Goal: Task Accomplishment & Management: Manage account settings

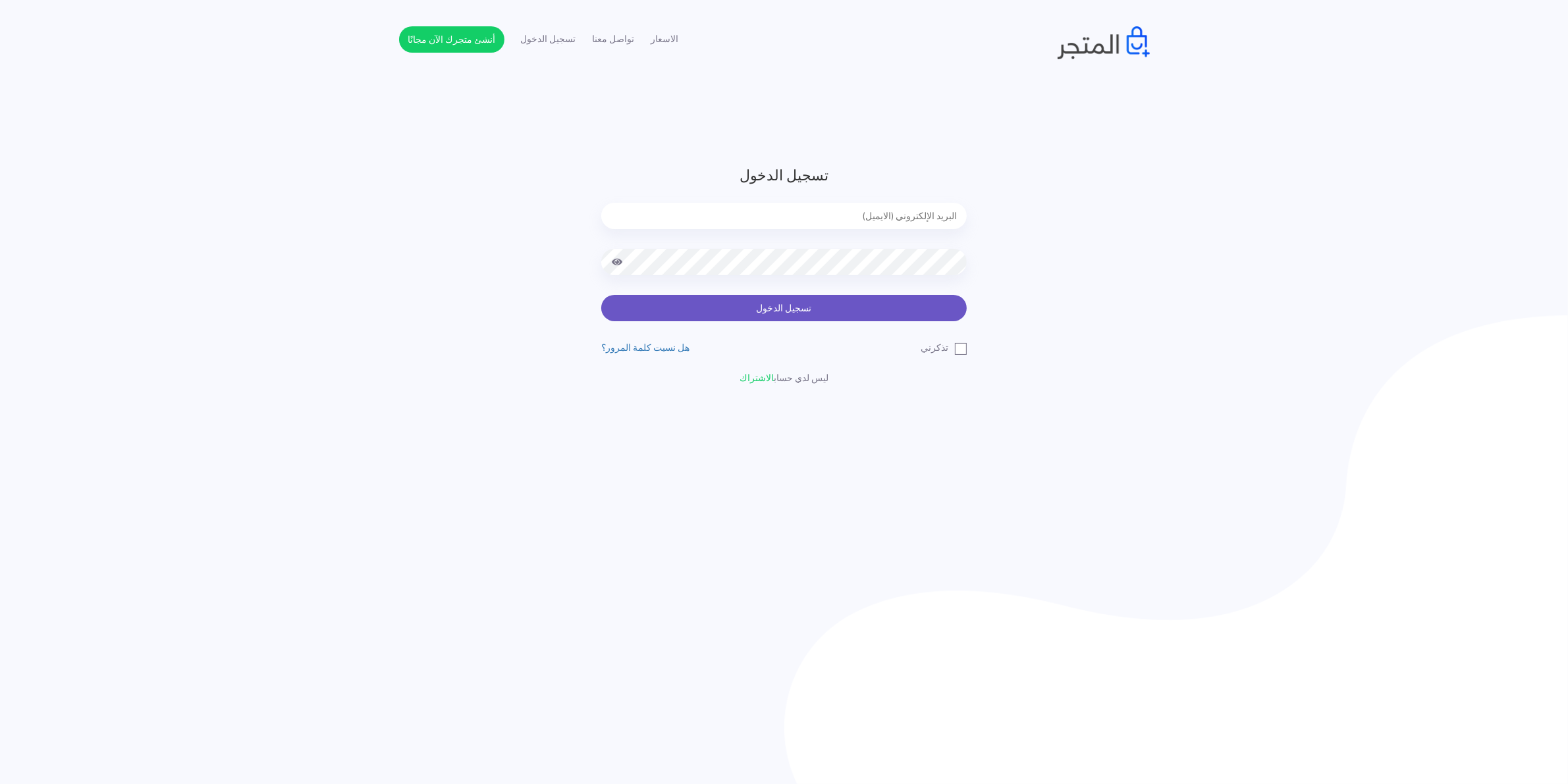
type input "xp.switch99@gmail.com"
click at [817, 306] on button "تسجيل الدخول" at bounding box center [784, 308] width 366 height 26
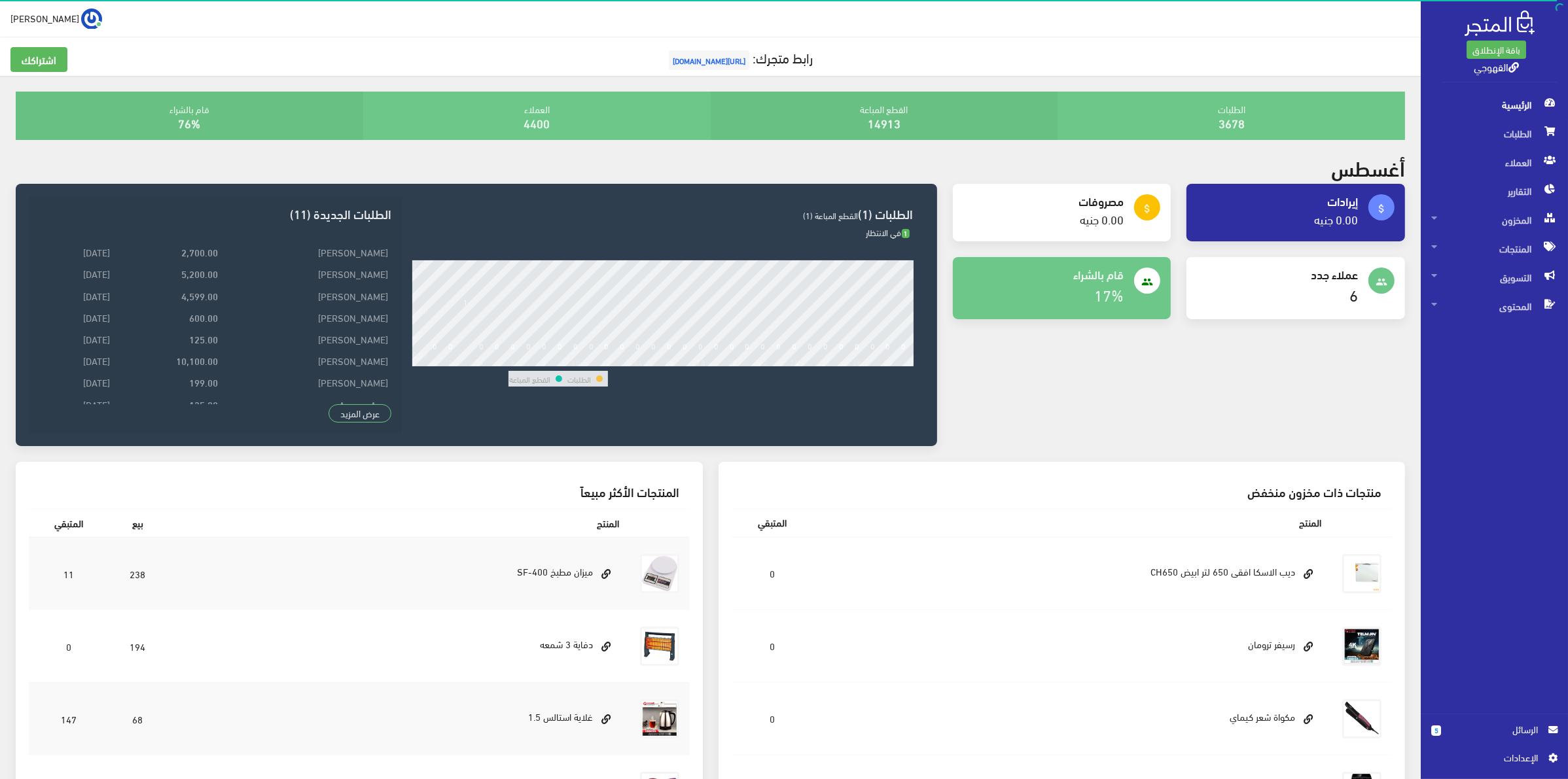
click at [1463, 738] on link "5 الرسائل" at bounding box center [1494, 736] width 127 height 28
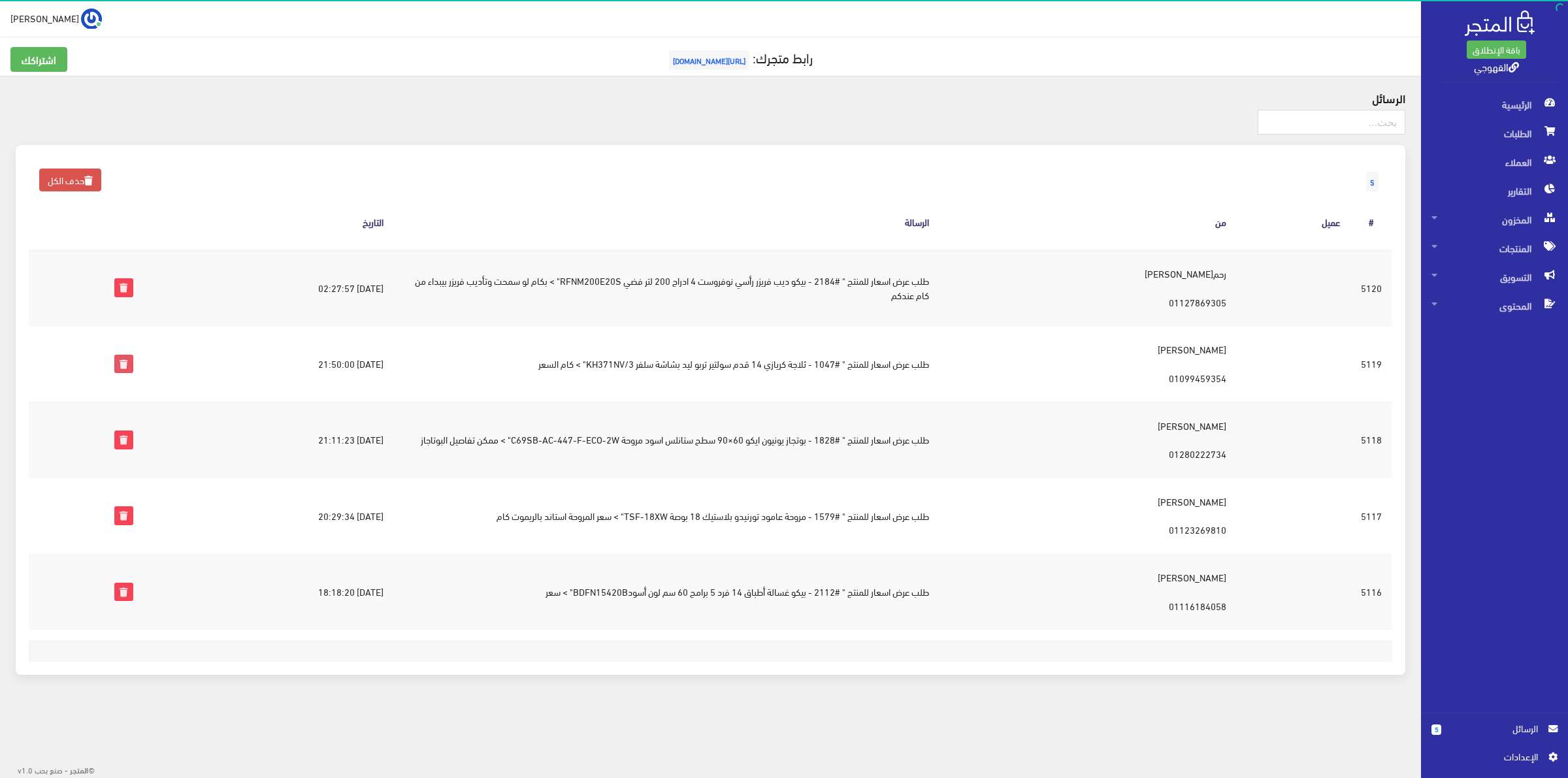
click at [128, 363] on icon at bounding box center [124, 364] width 17 height 17
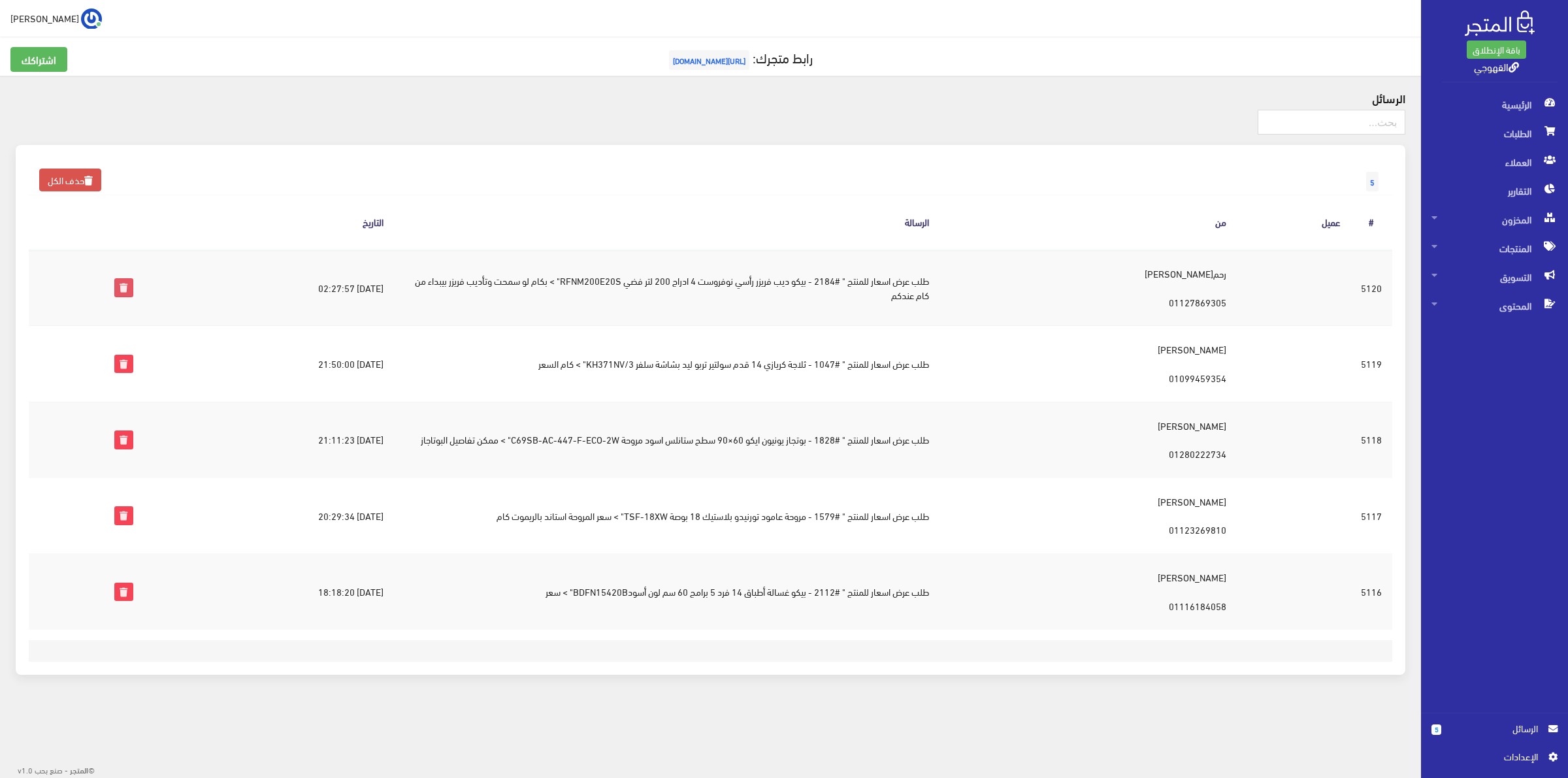
click at [121, 286] on icon at bounding box center [124, 288] width 17 height 17
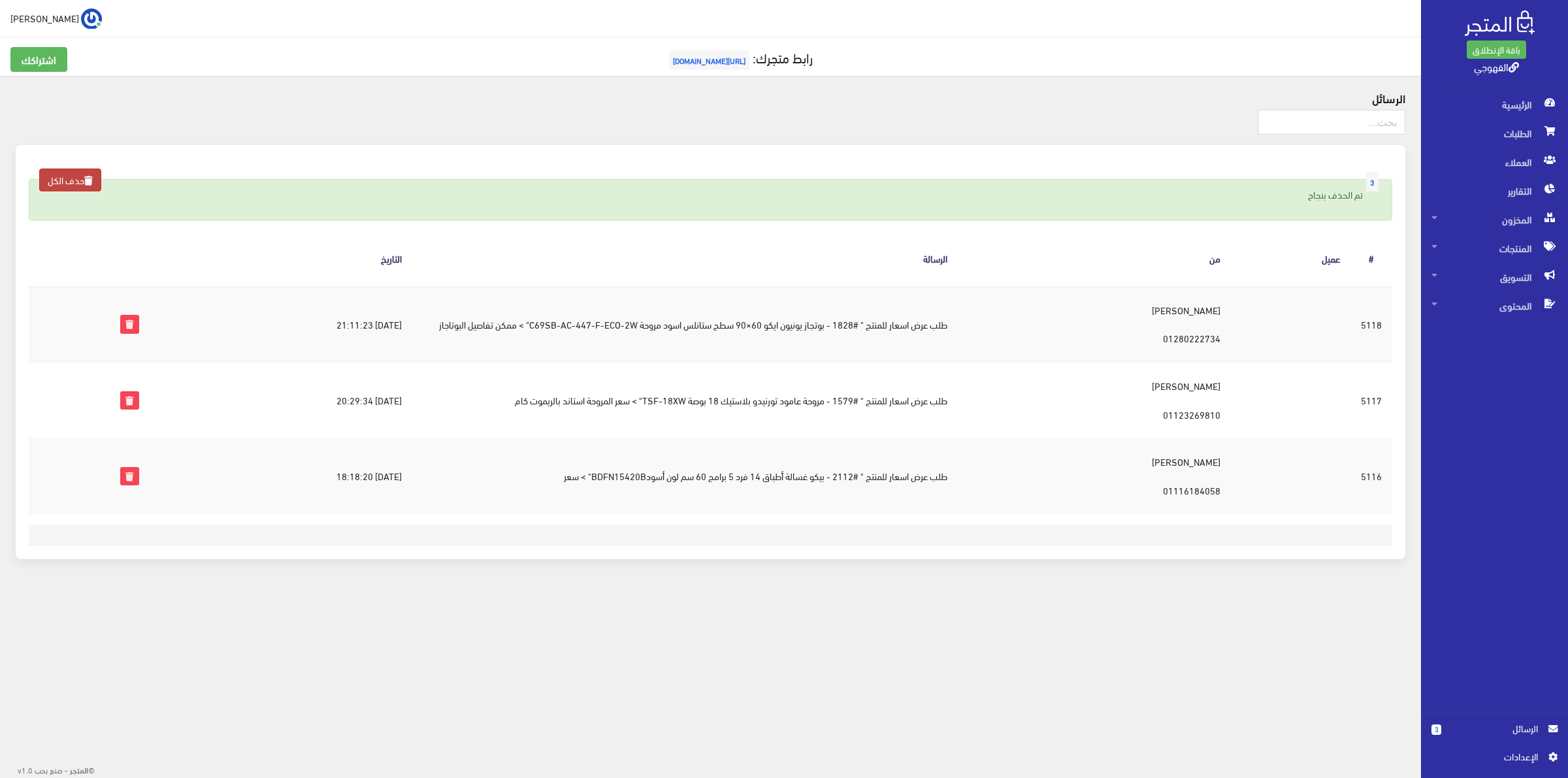
click at [93, 178] on icon at bounding box center [88, 181] width 9 height 10
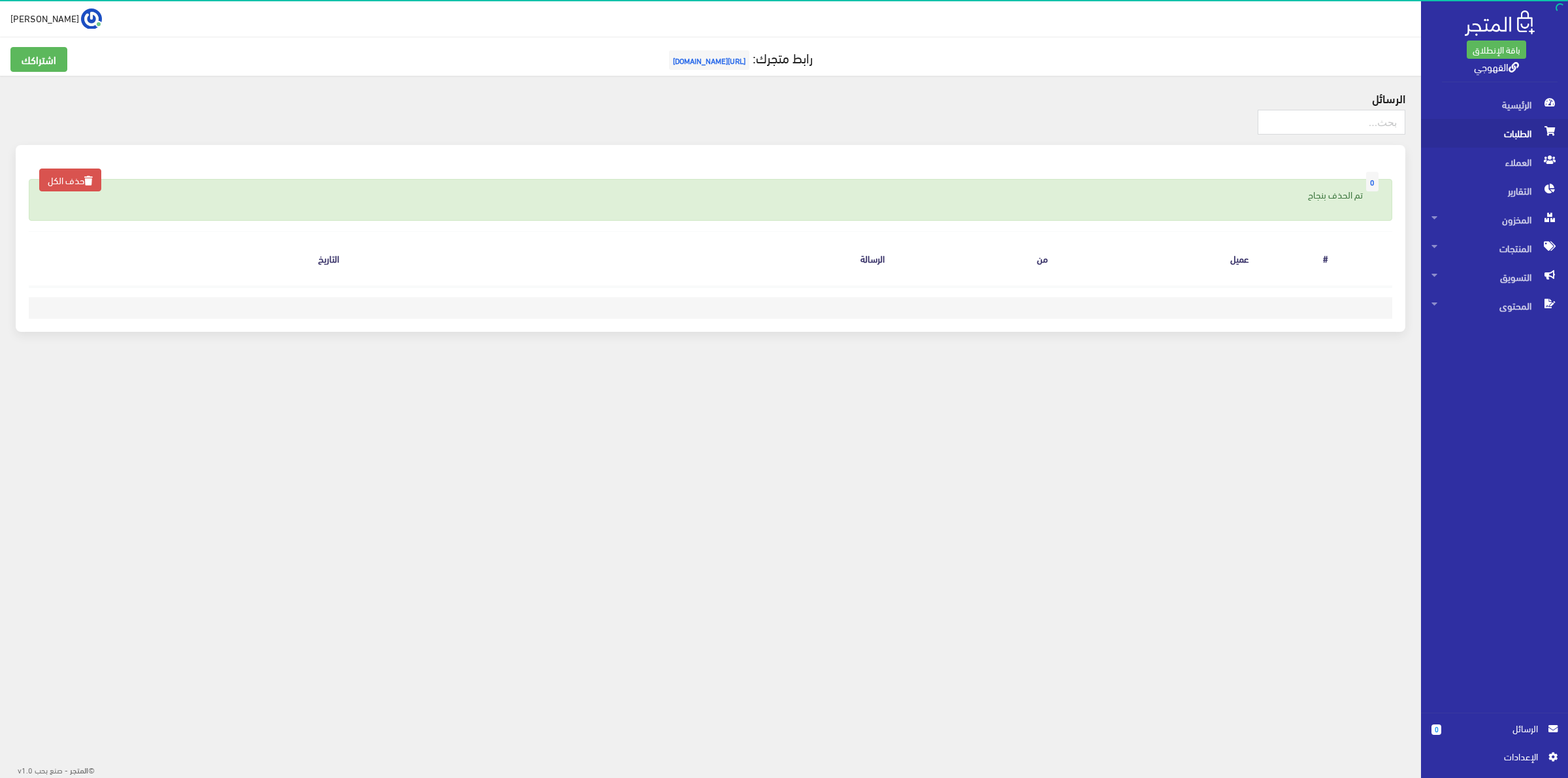
click at [1498, 141] on span "الطلبات" at bounding box center [1494, 133] width 126 height 29
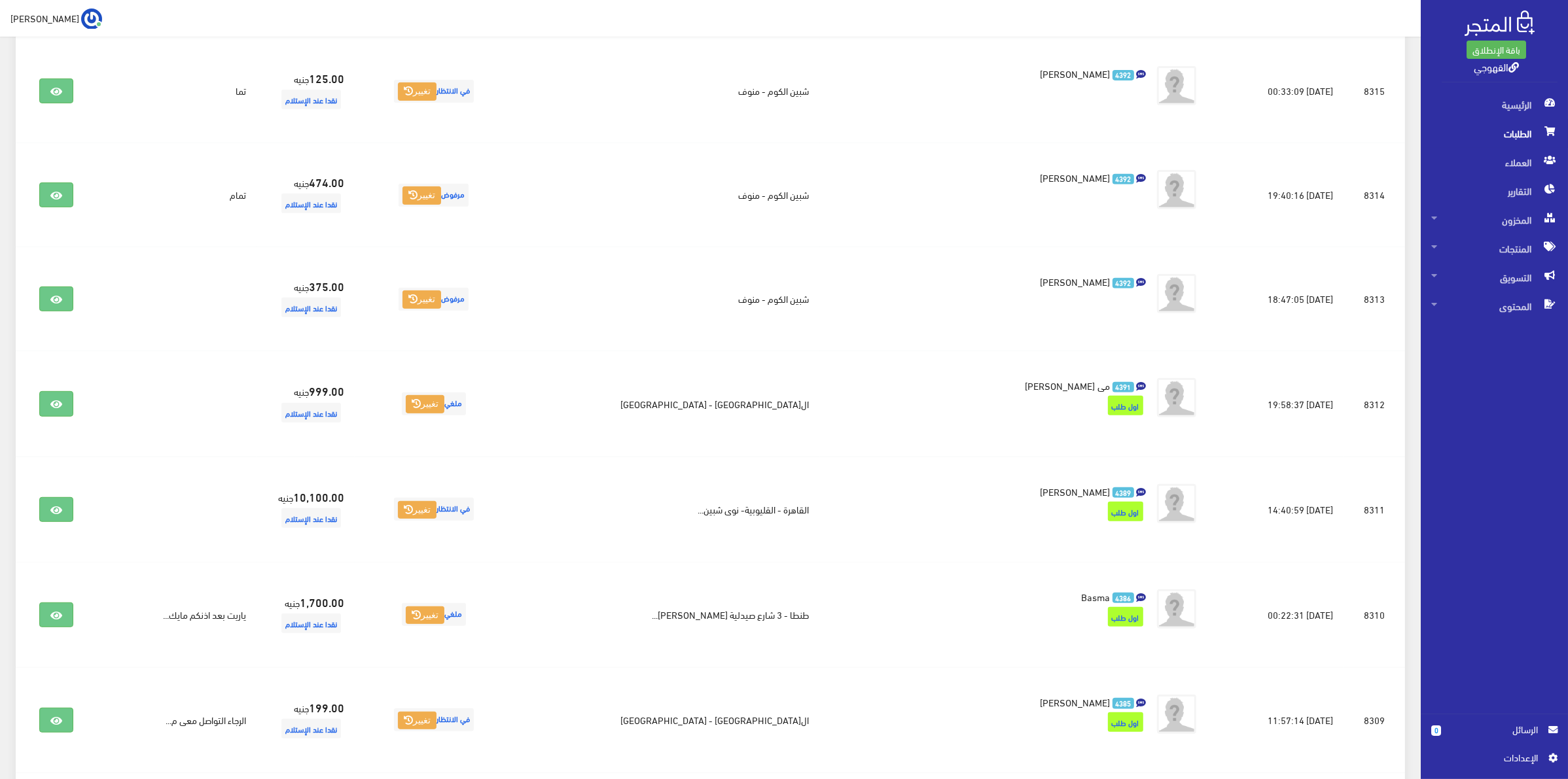
scroll to position [1362, 0]
